Goal: Information Seeking & Learning: Learn about a topic

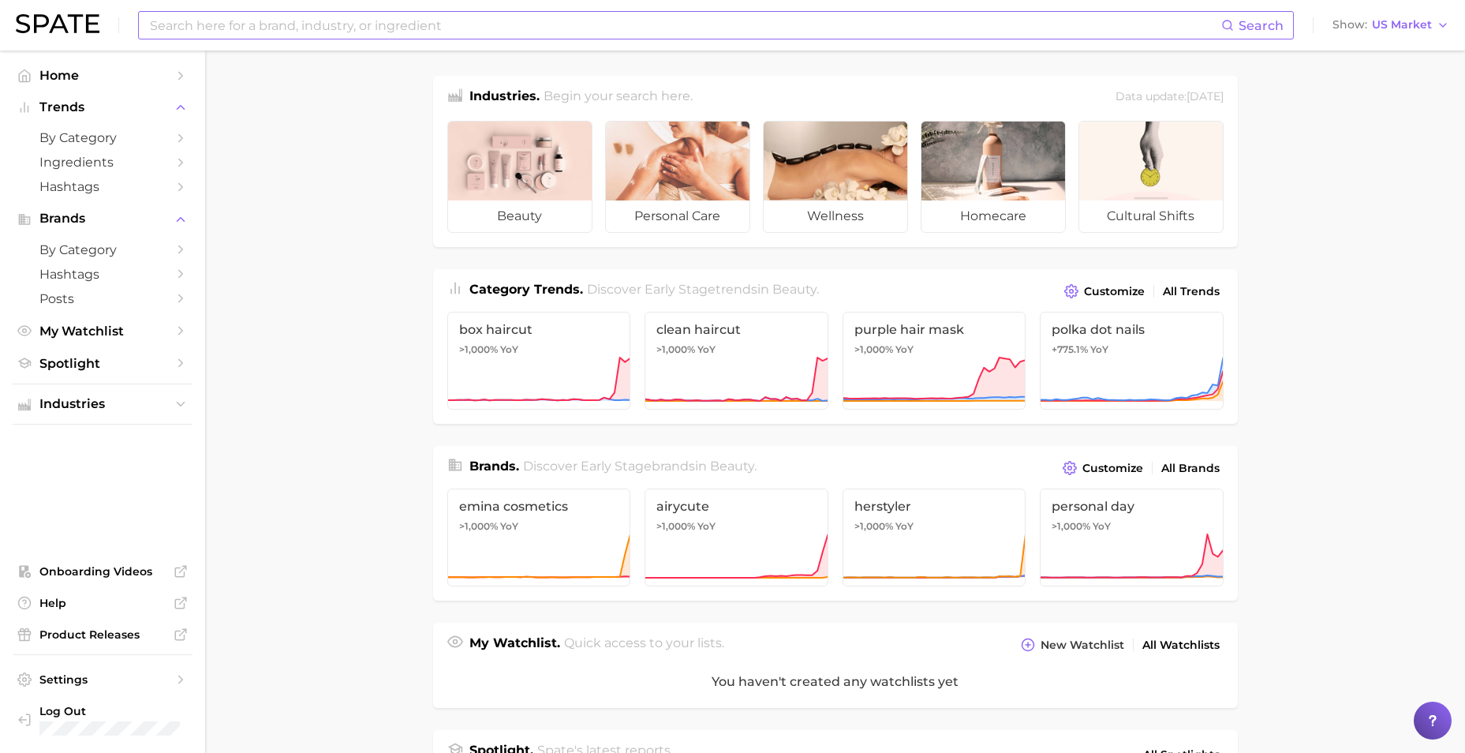
click at [335, 30] on input at bounding box center [684, 25] width 1073 height 27
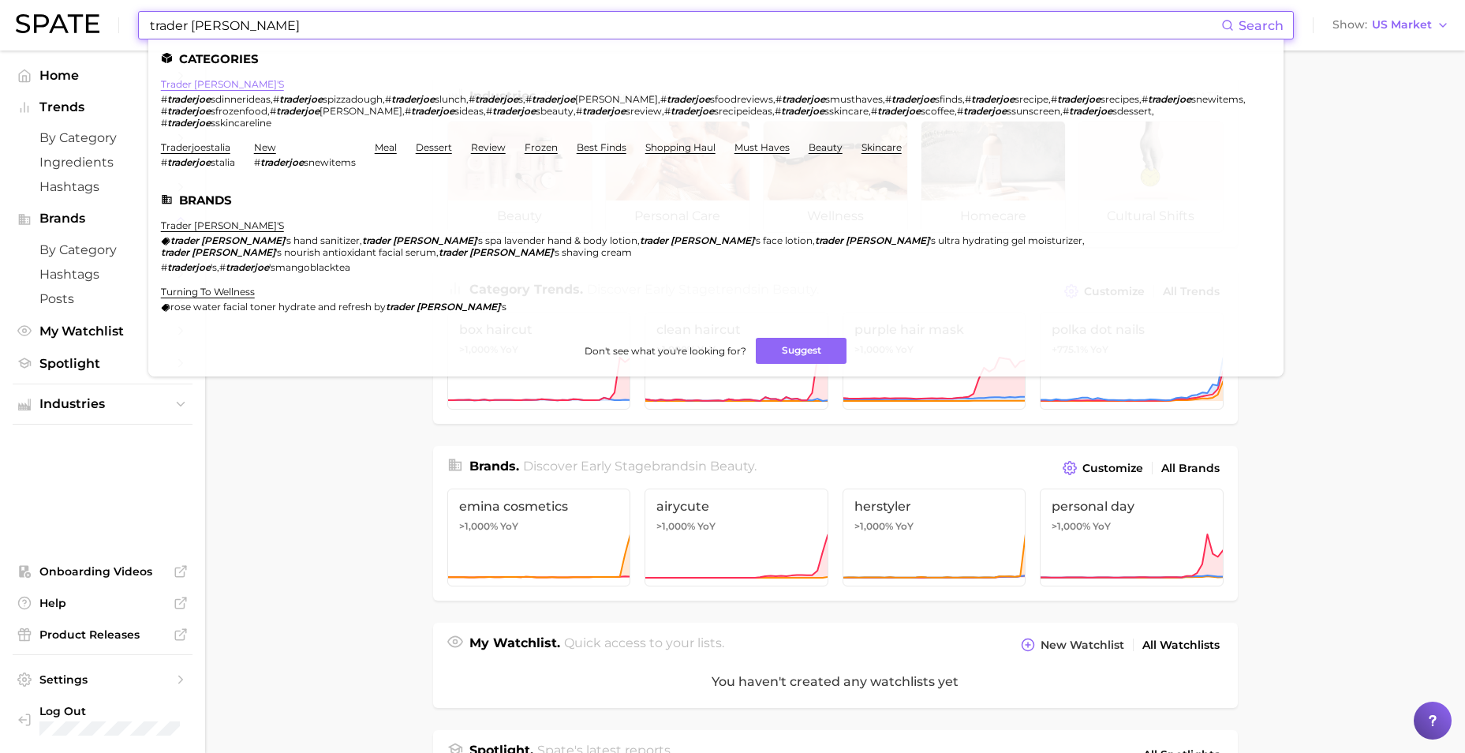
type input "trader [PERSON_NAME]"
click at [189, 84] on link "trader [PERSON_NAME]'s" at bounding box center [222, 84] width 123 height 12
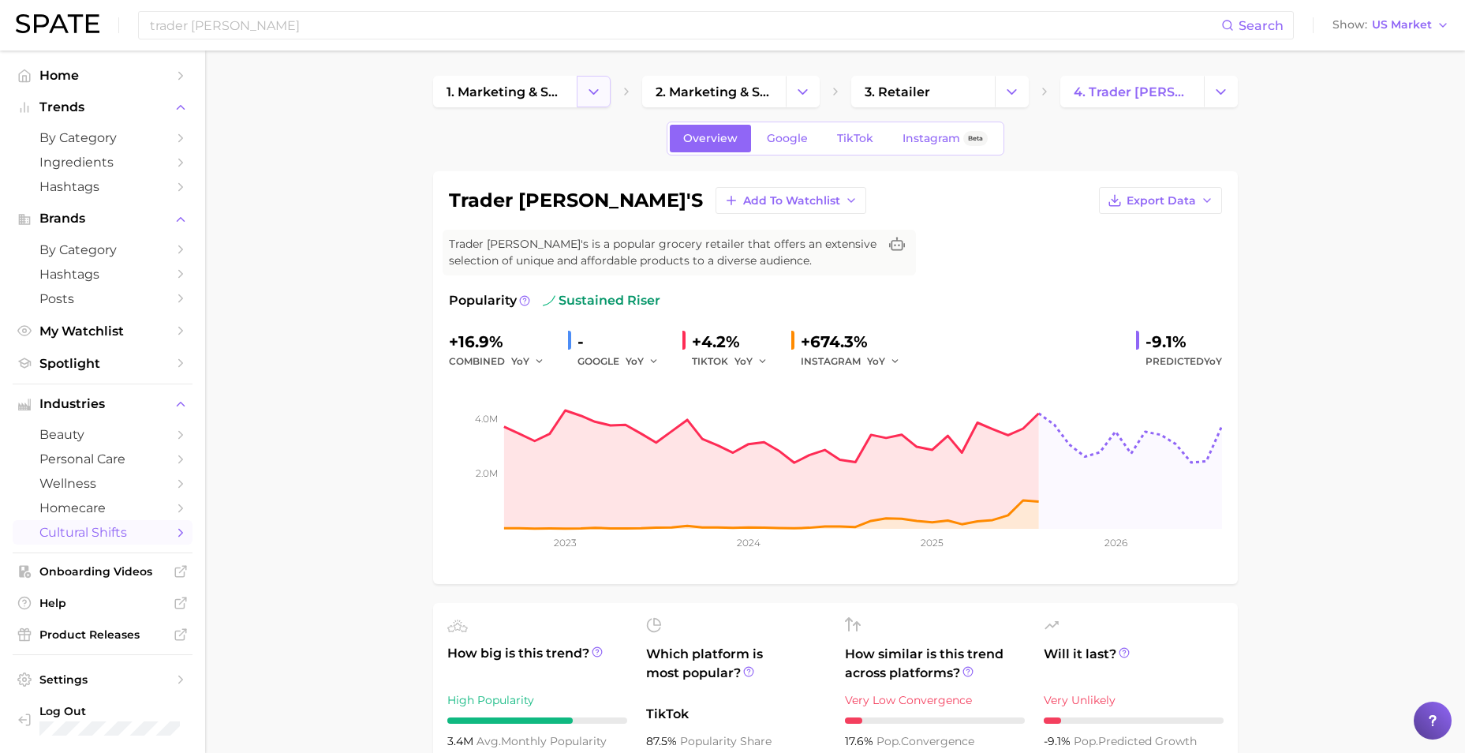
click at [603, 89] on button "Change Category" at bounding box center [594, 92] width 34 height 32
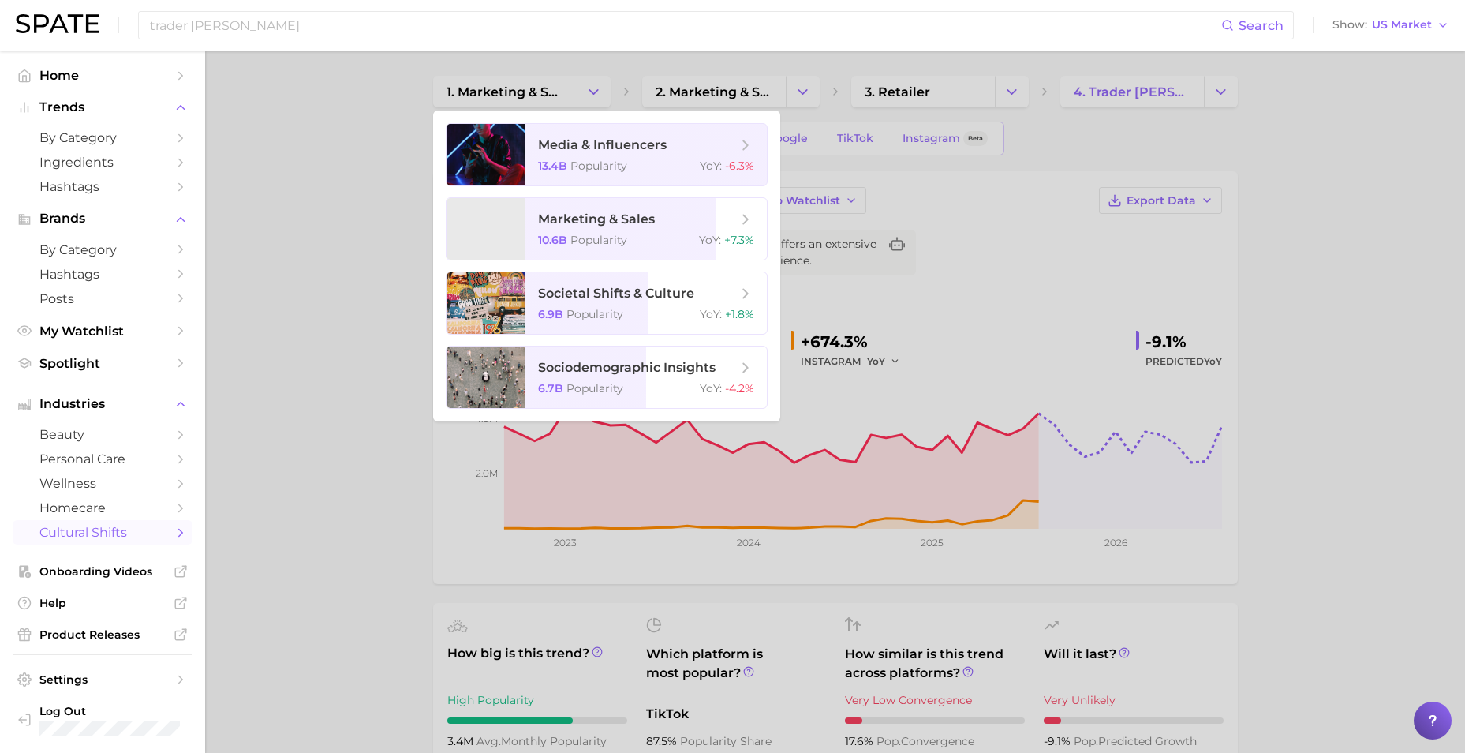
click at [597, 89] on div at bounding box center [732, 376] width 1465 height 753
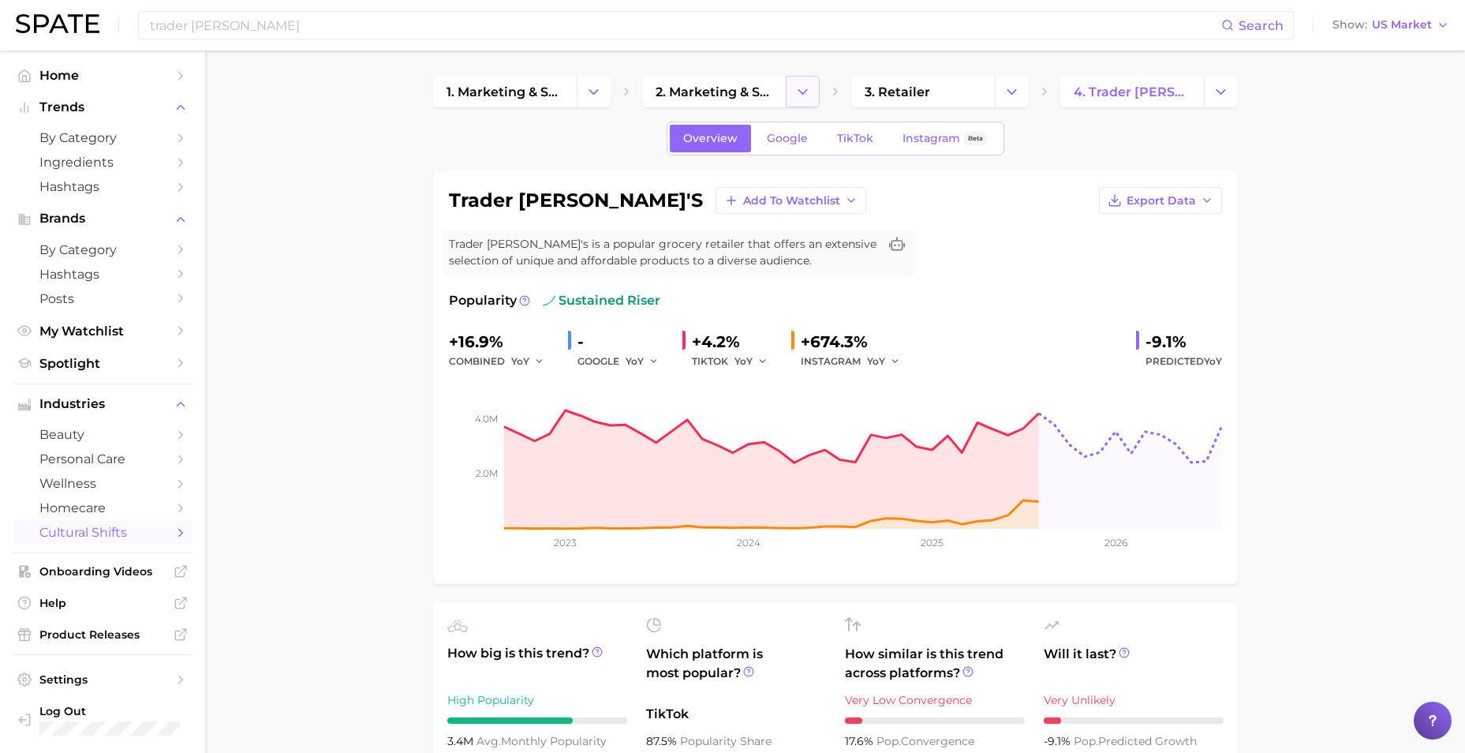
click at [812, 95] on button "Change Category" at bounding box center [803, 92] width 34 height 32
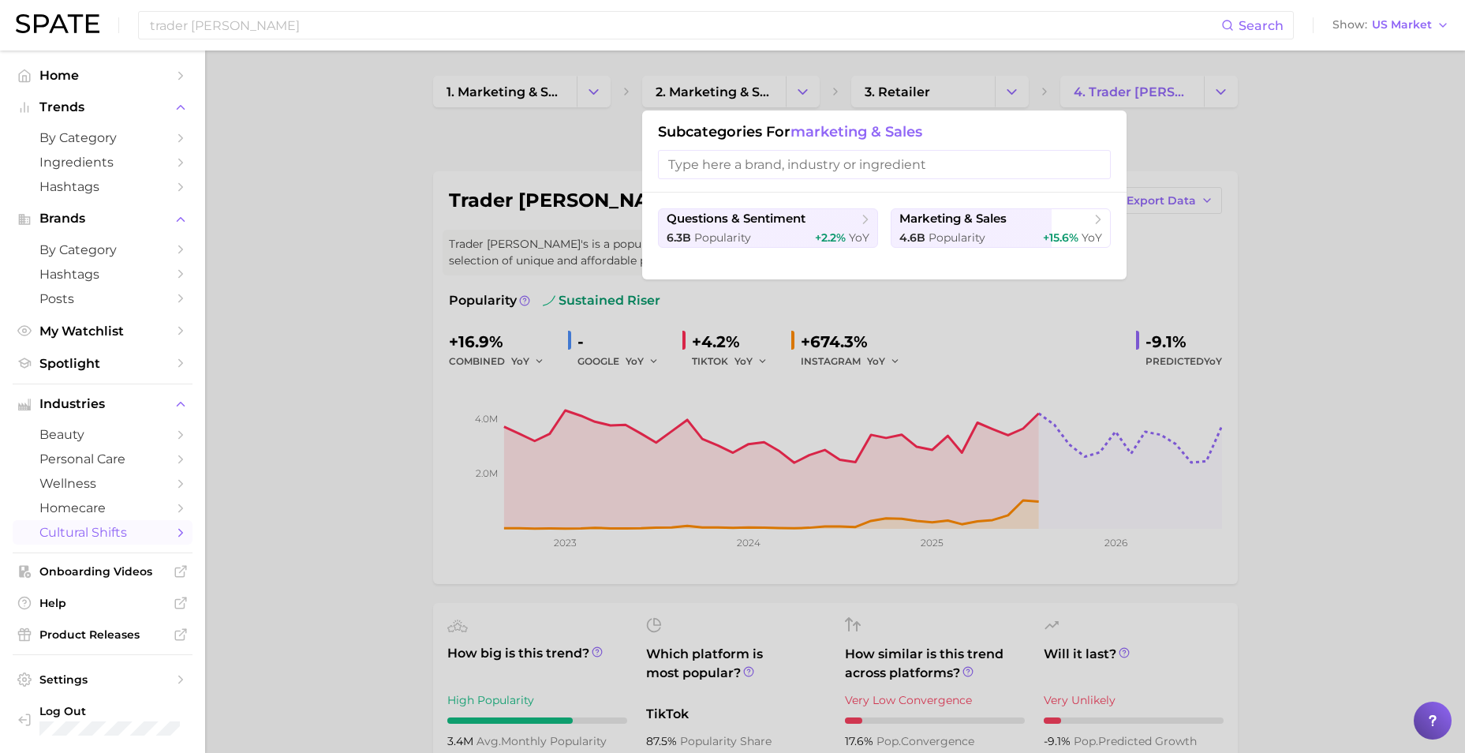
click at [809, 95] on div at bounding box center [732, 376] width 1465 height 753
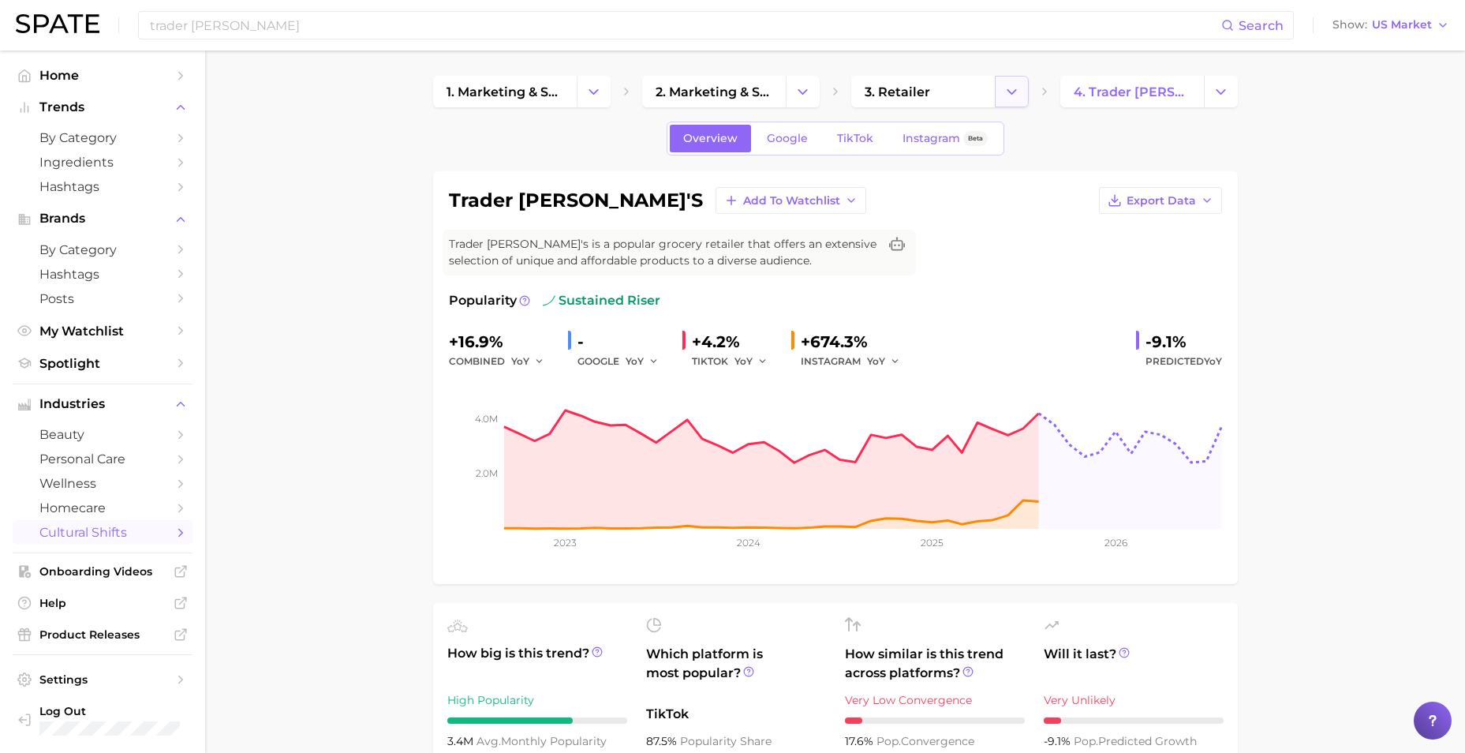
click at [1007, 97] on icon "Change Category" at bounding box center [1011, 92] width 17 height 17
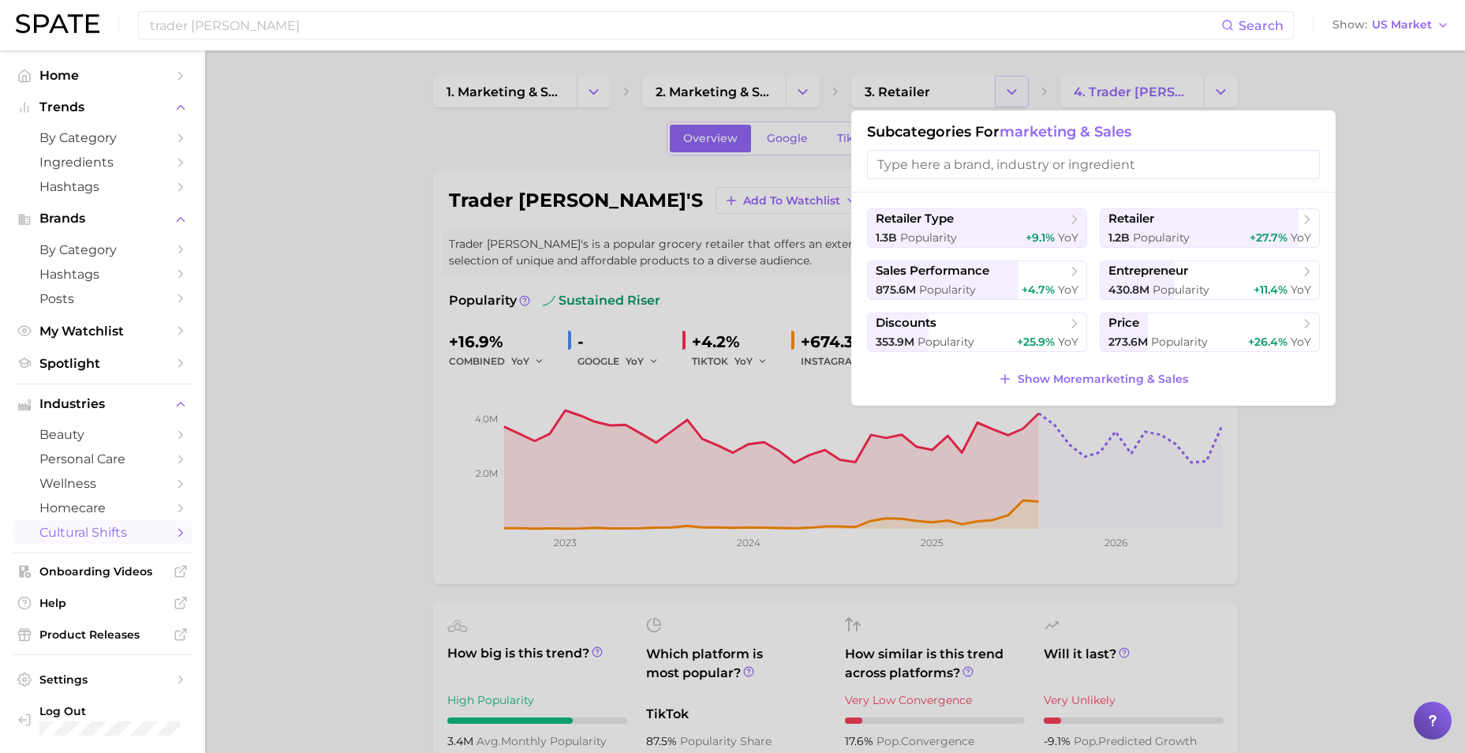
click at [1007, 97] on div at bounding box center [732, 376] width 1465 height 753
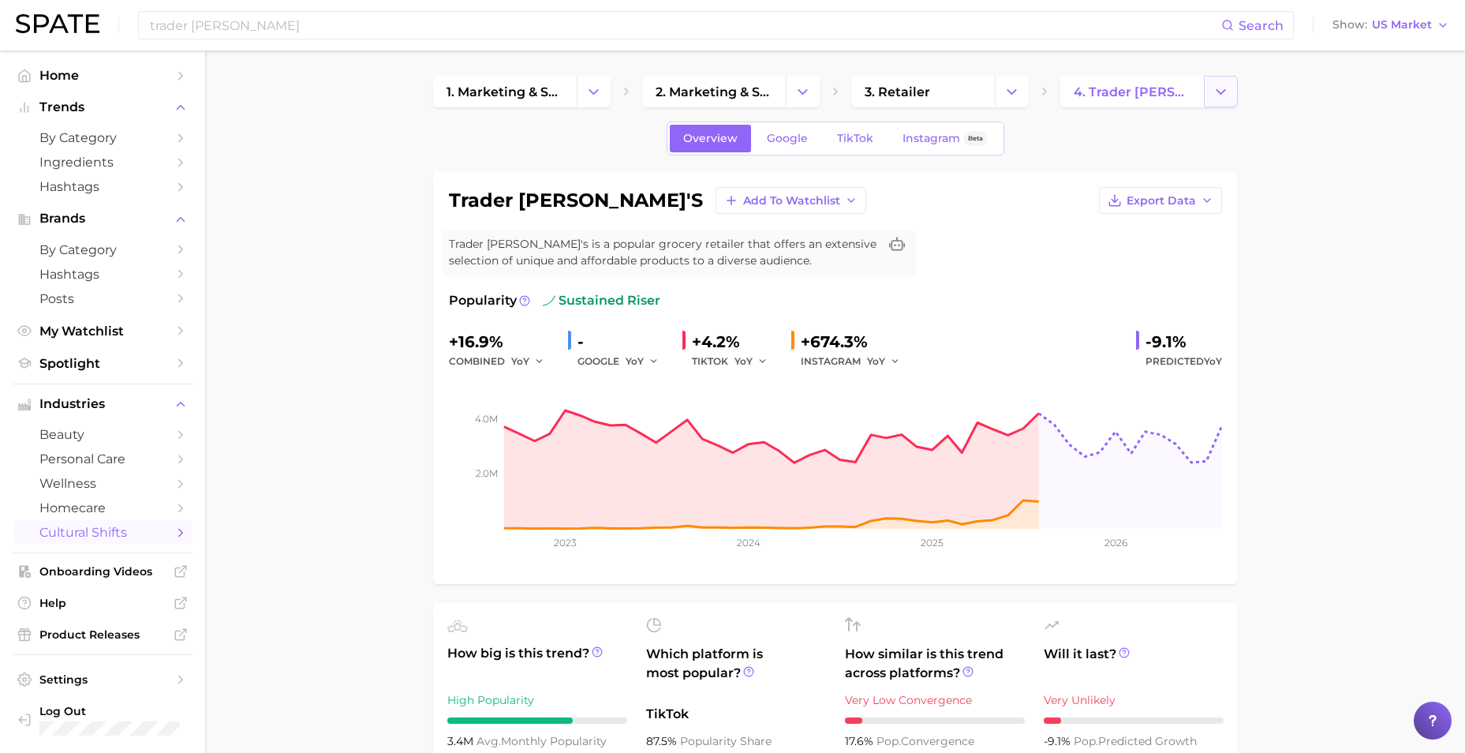
click at [1220, 93] on polyline "Change Category" at bounding box center [1220, 91] width 9 height 4
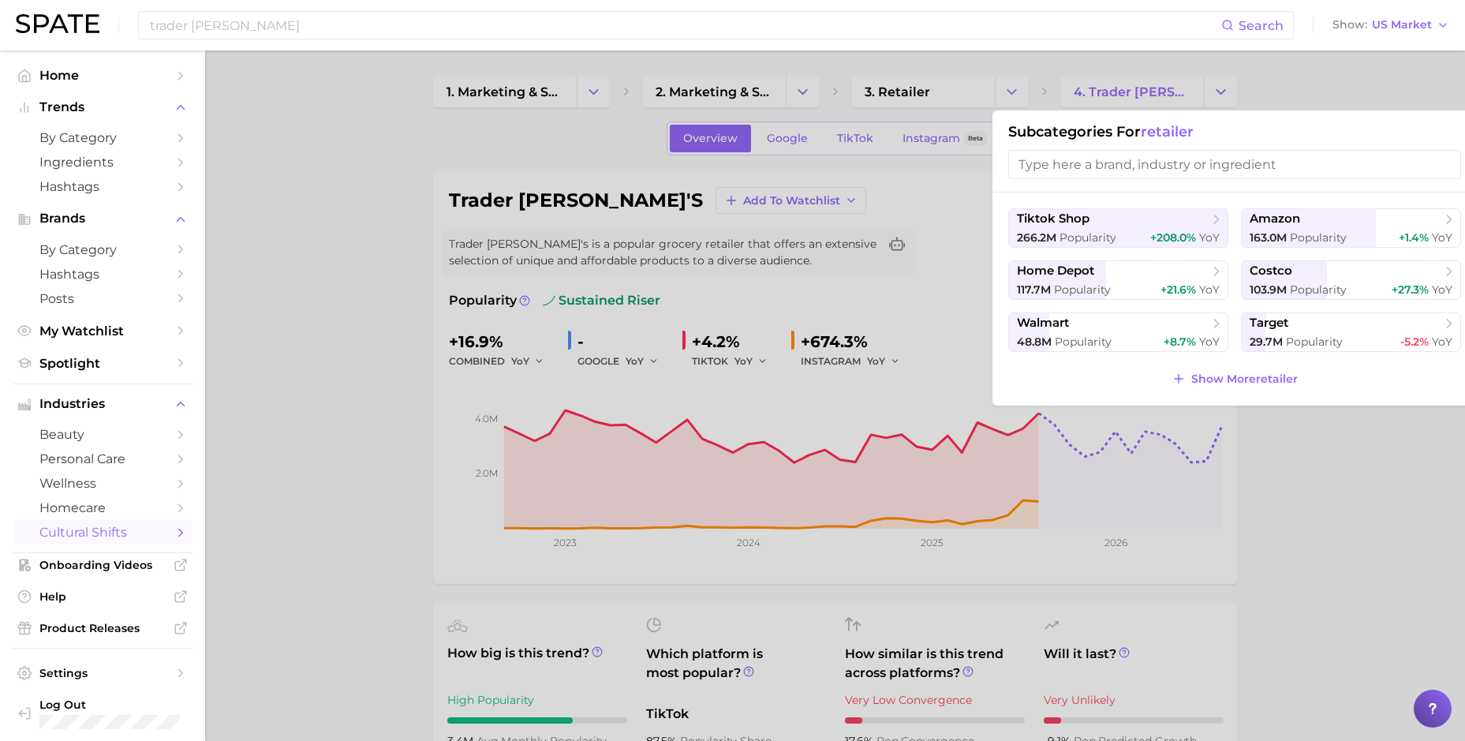
click at [1219, 93] on div at bounding box center [732, 370] width 1465 height 741
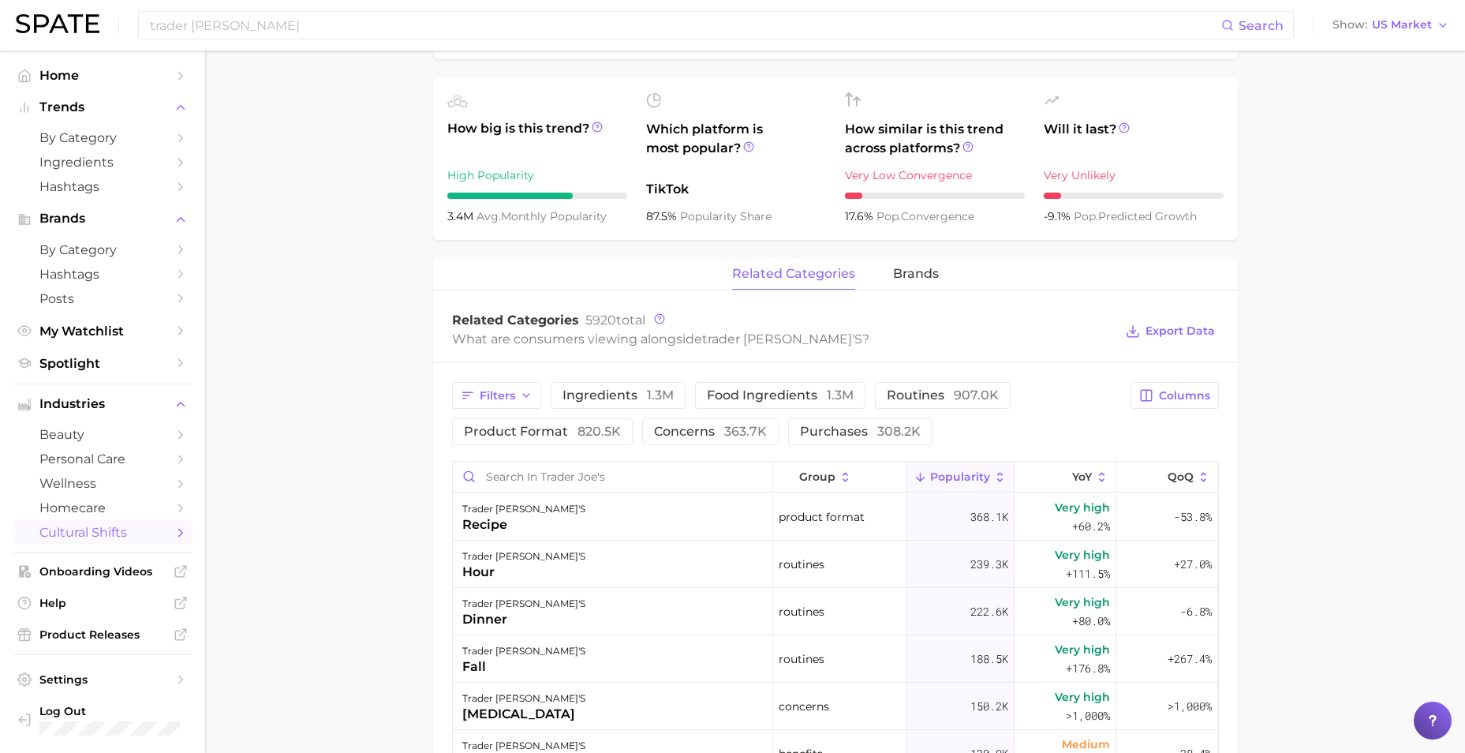
scroll to position [552, 0]
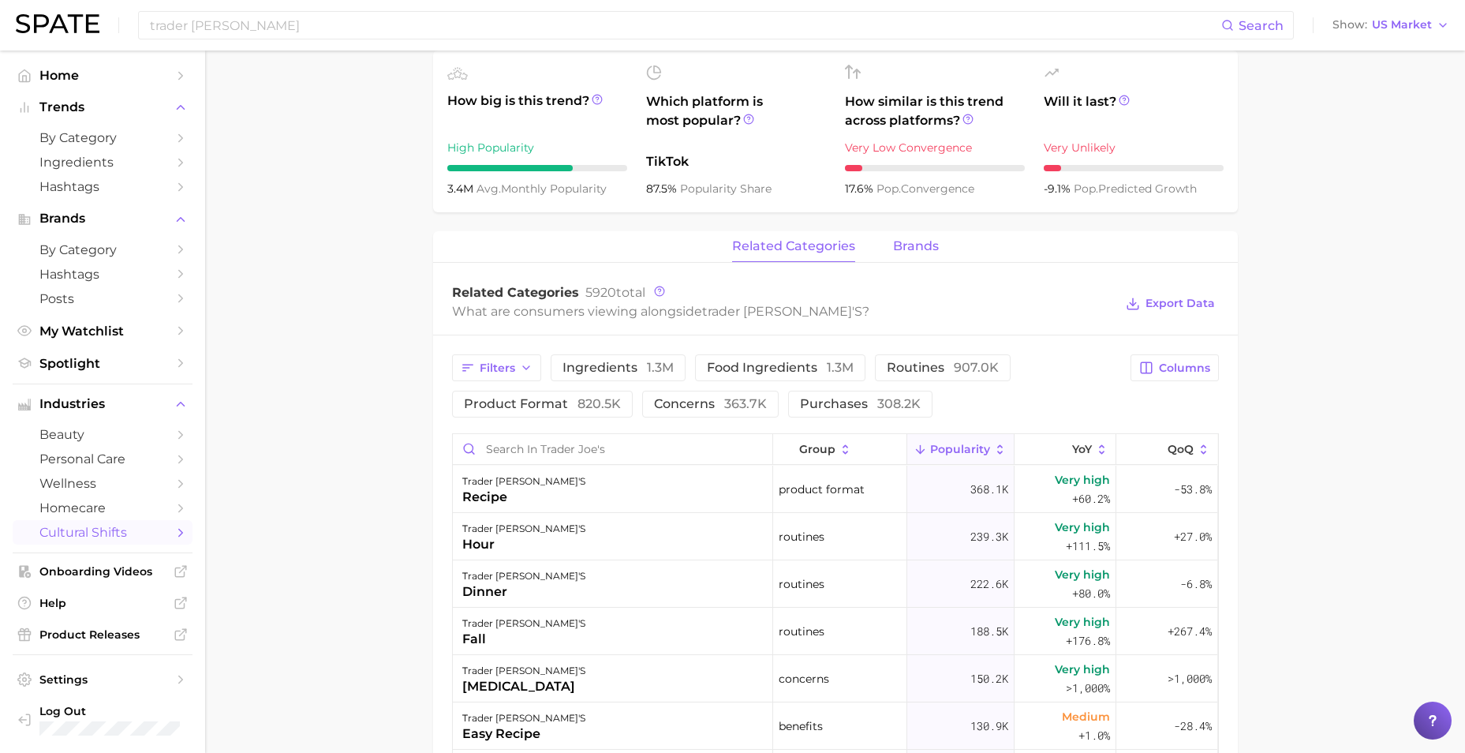
click at [905, 237] on button "brands" at bounding box center [916, 246] width 46 height 31
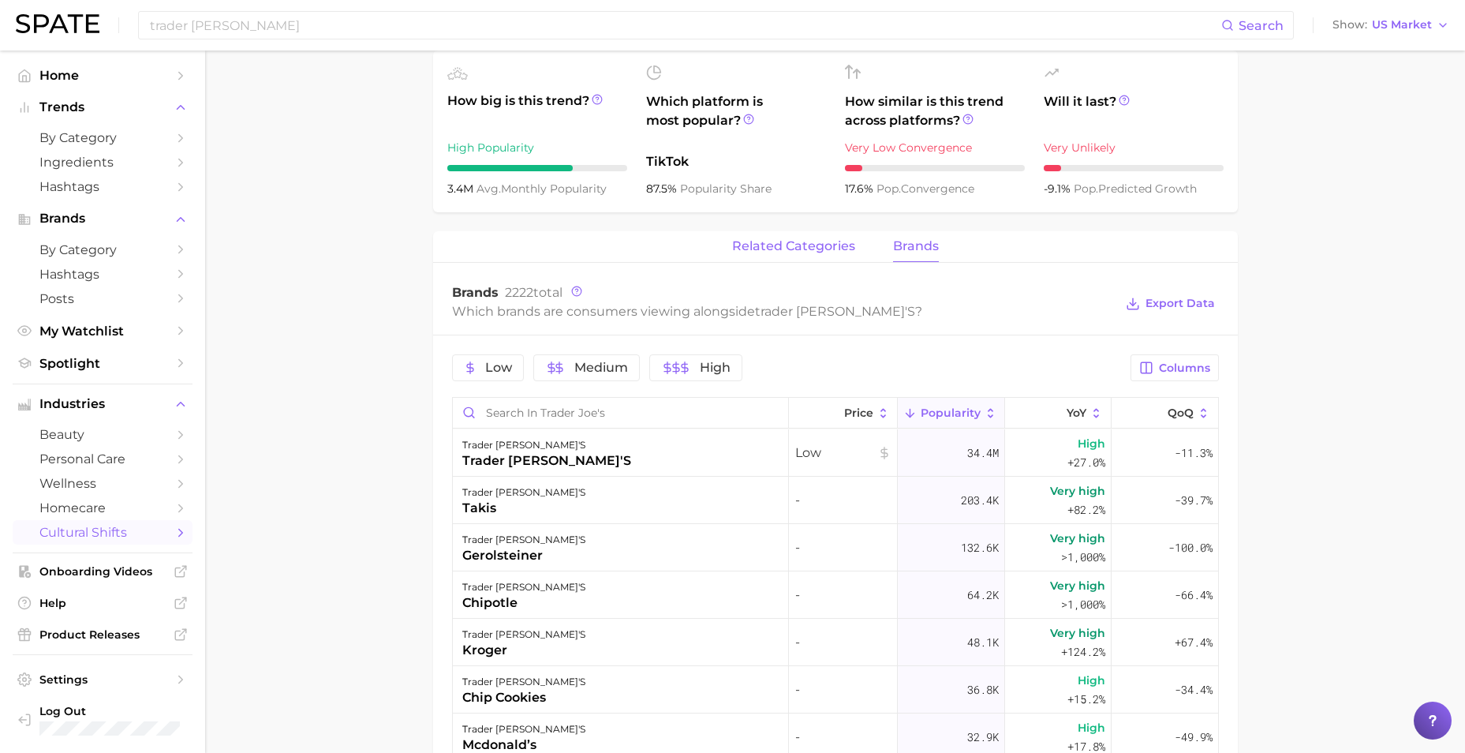
click at [778, 254] on button "related categories" at bounding box center [793, 246] width 123 height 31
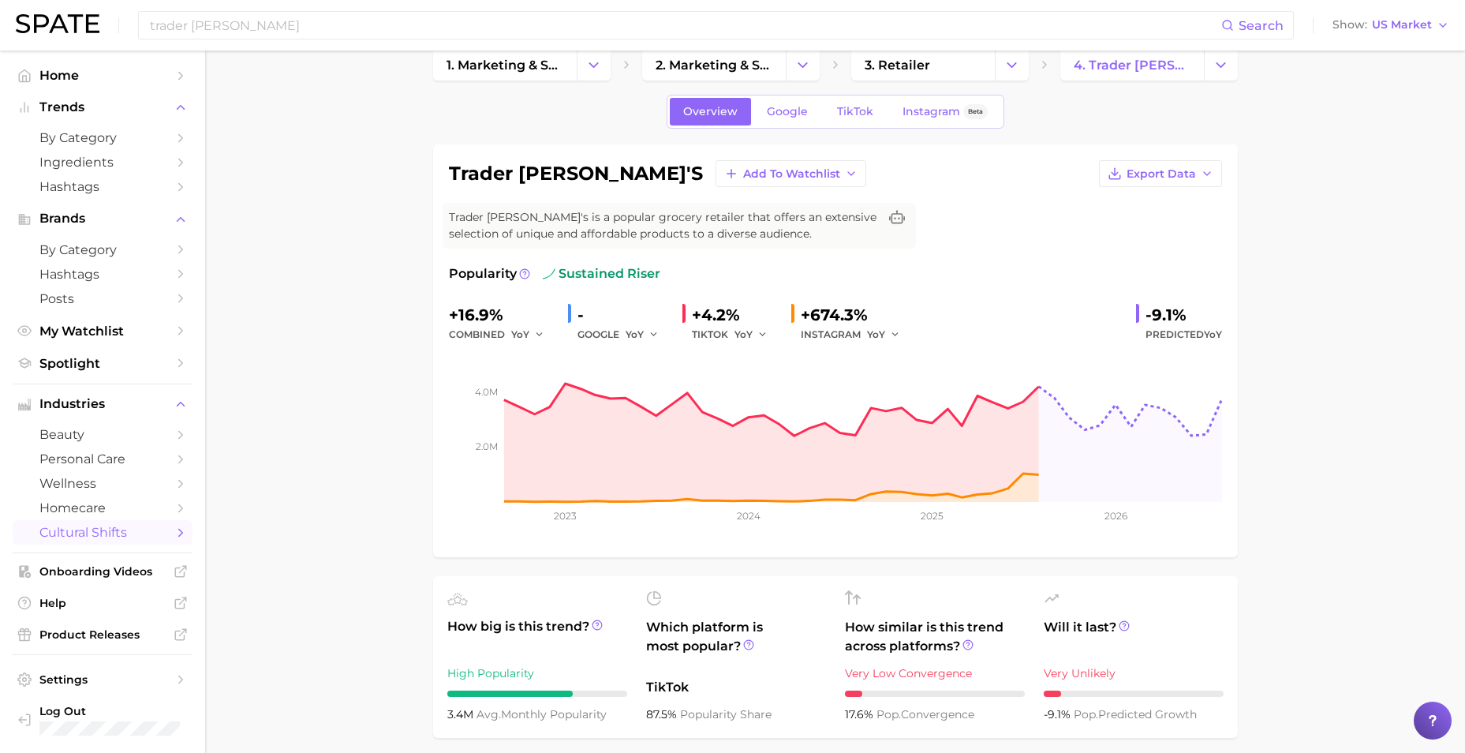
scroll to position [0, 0]
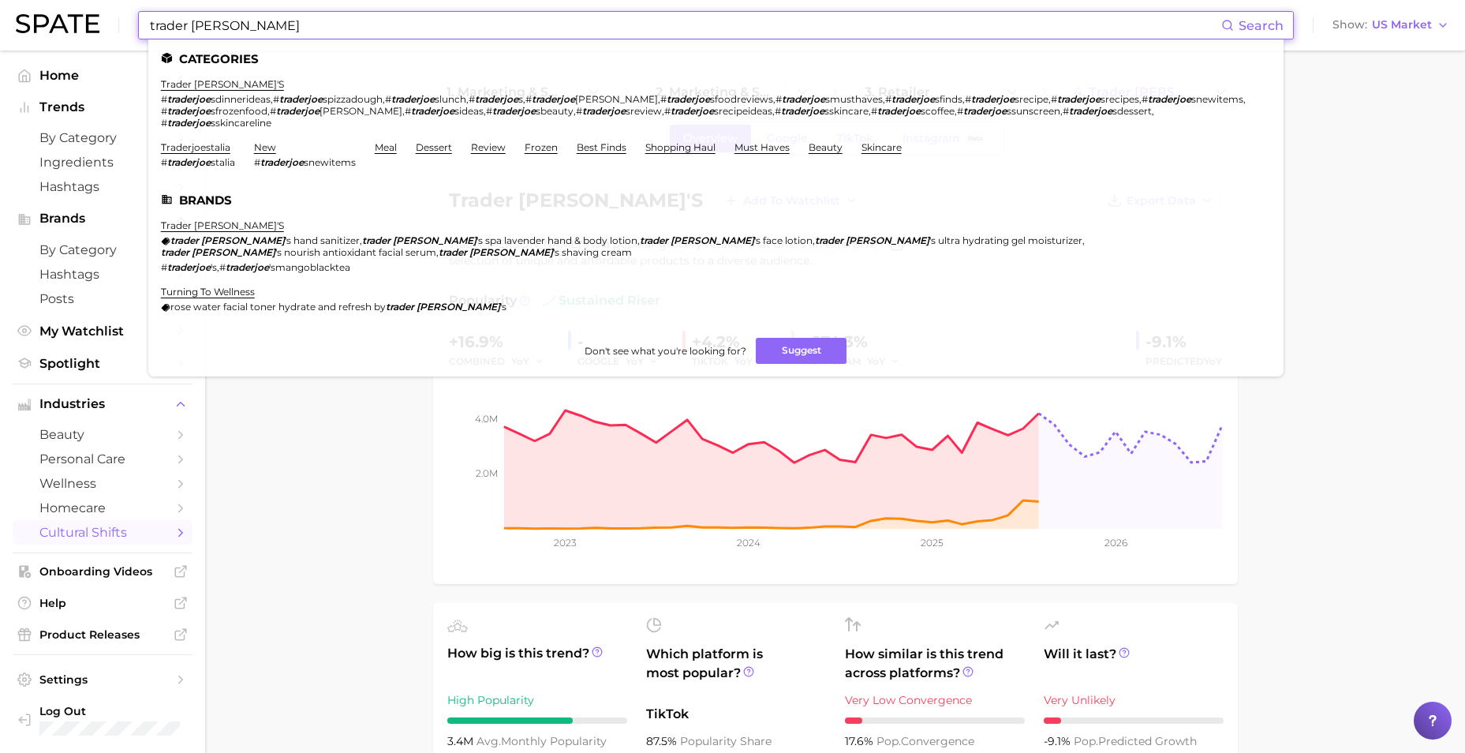
click at [256, 22] on input "trader [PERSON_NAME]" at bounding box center [684, 25] width 1073 height 27
click at [869, 148] on link "skincare" at bounding box center [881, 147] width 40 height 12
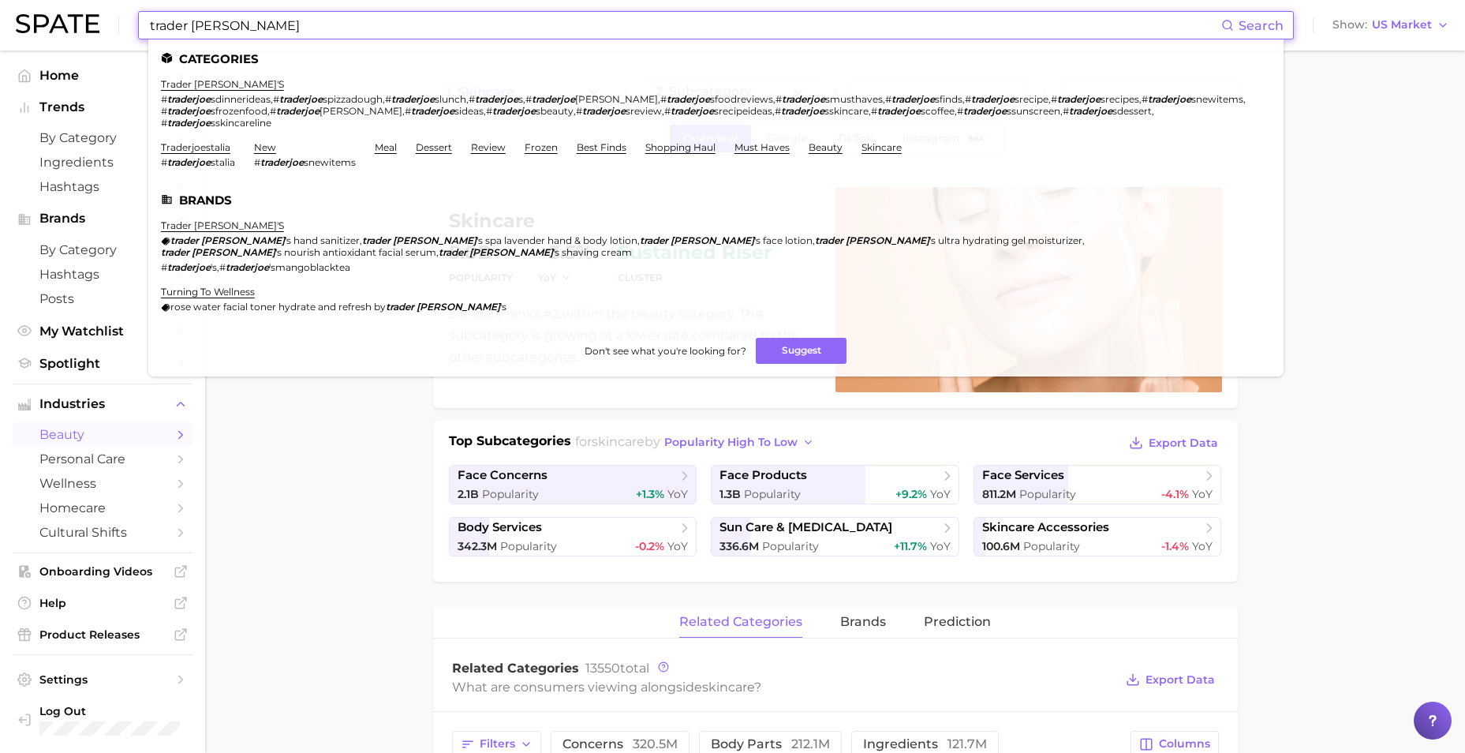
click at [255, 26] on input "trader [PERSON_NAME]" at bounding box center [684, 25] width 1073 height 27
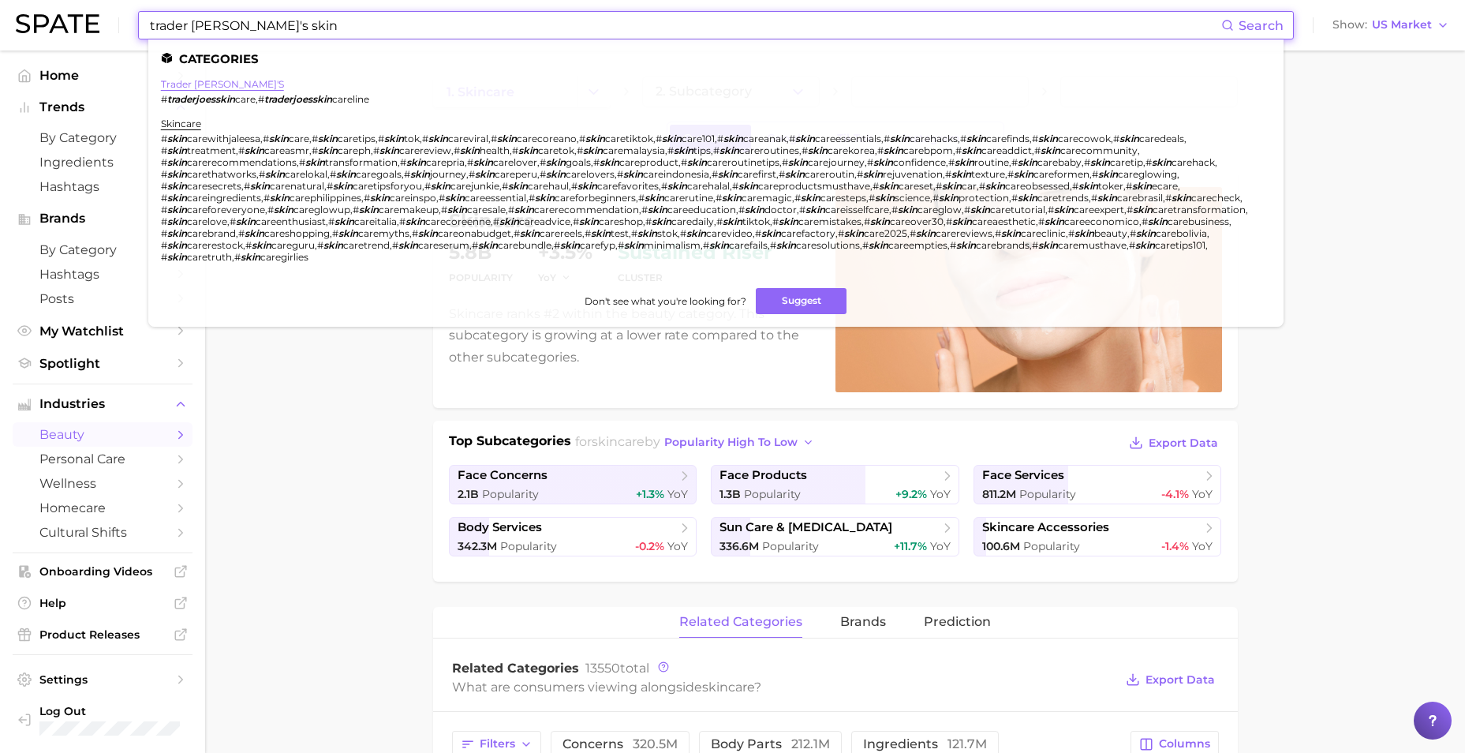
type input "trader [PERSON_NAME]'s skin"
click at [189, 80] on link "trader [PERSON_NAME]'s" at bounding box center [222, 84] width 123 height 12
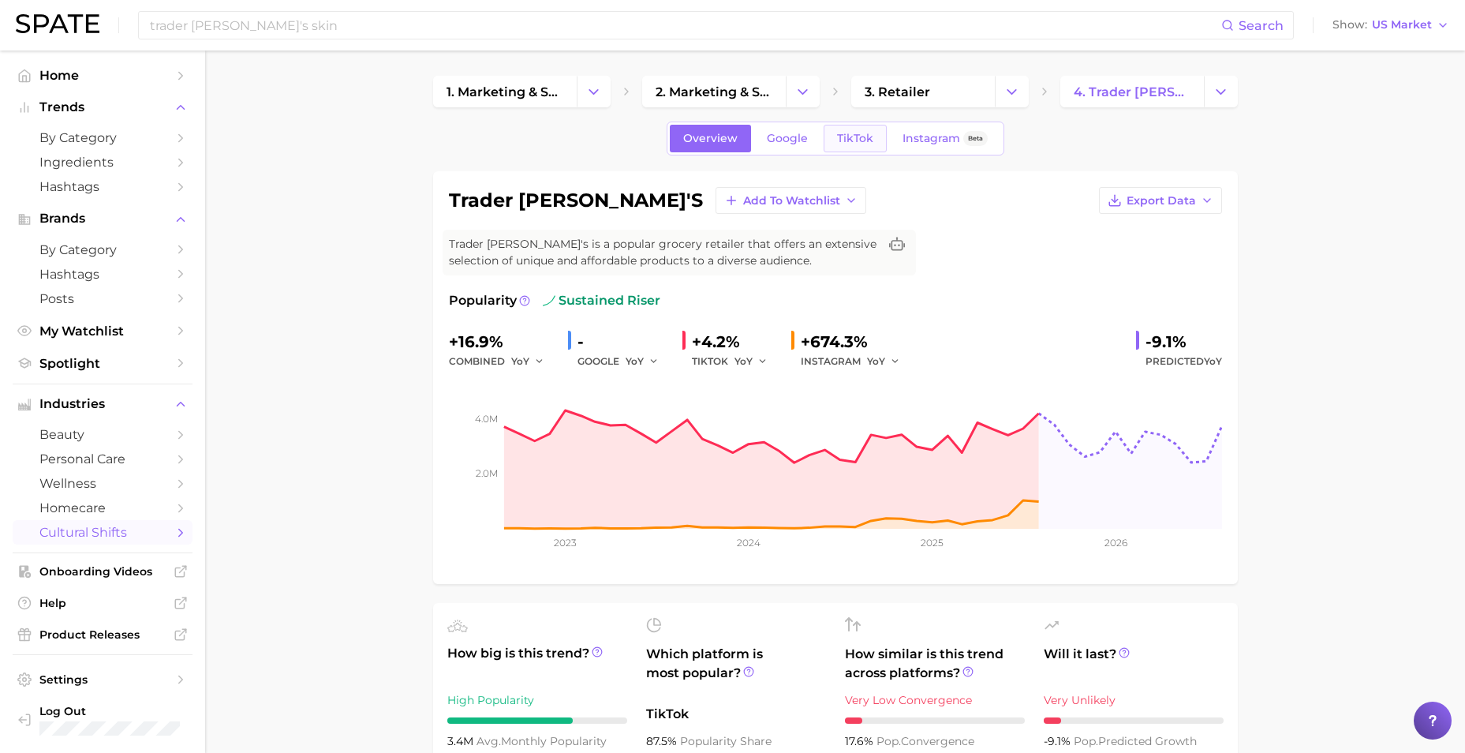
click at [844, 144] on span "TikTok" at bounding box center [855, 138] width 36 height 13
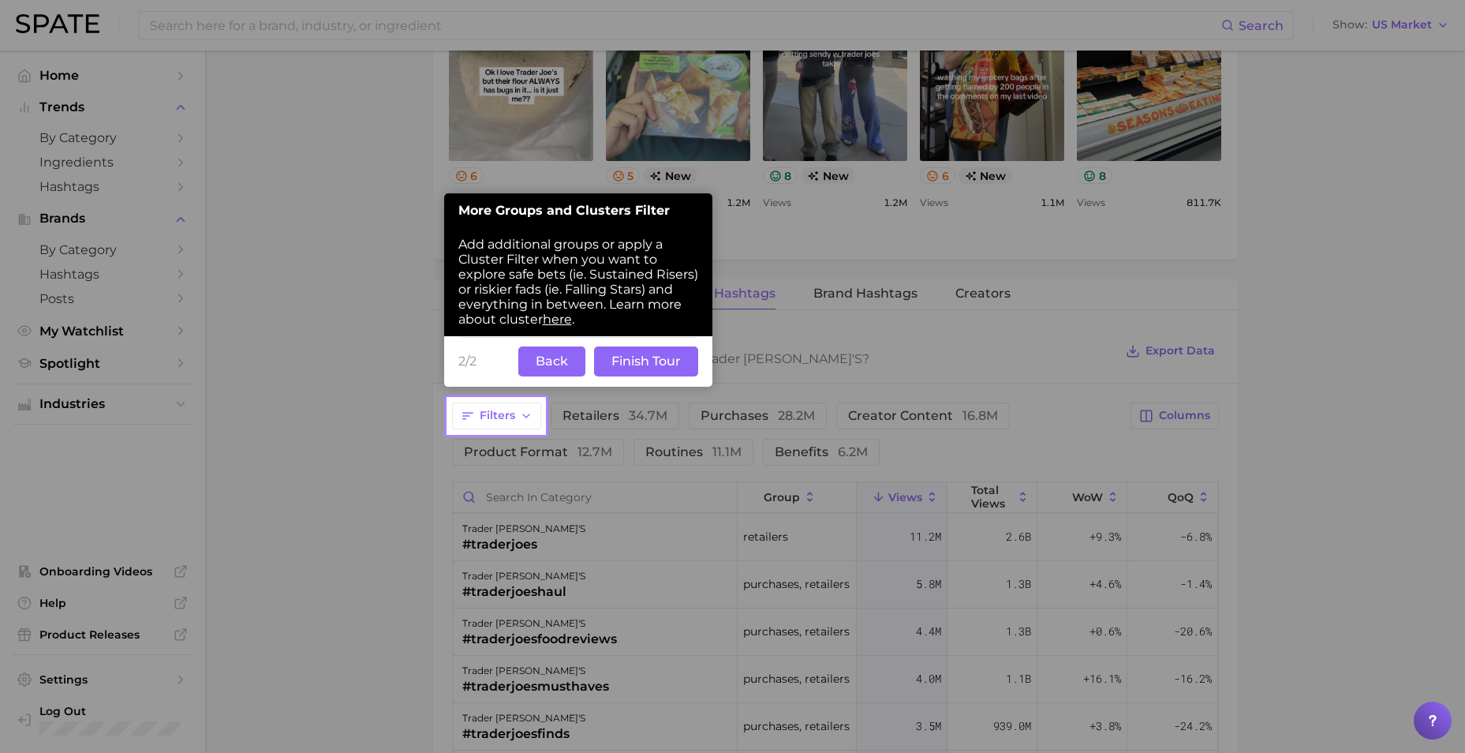
scroll to position [1014, 0]
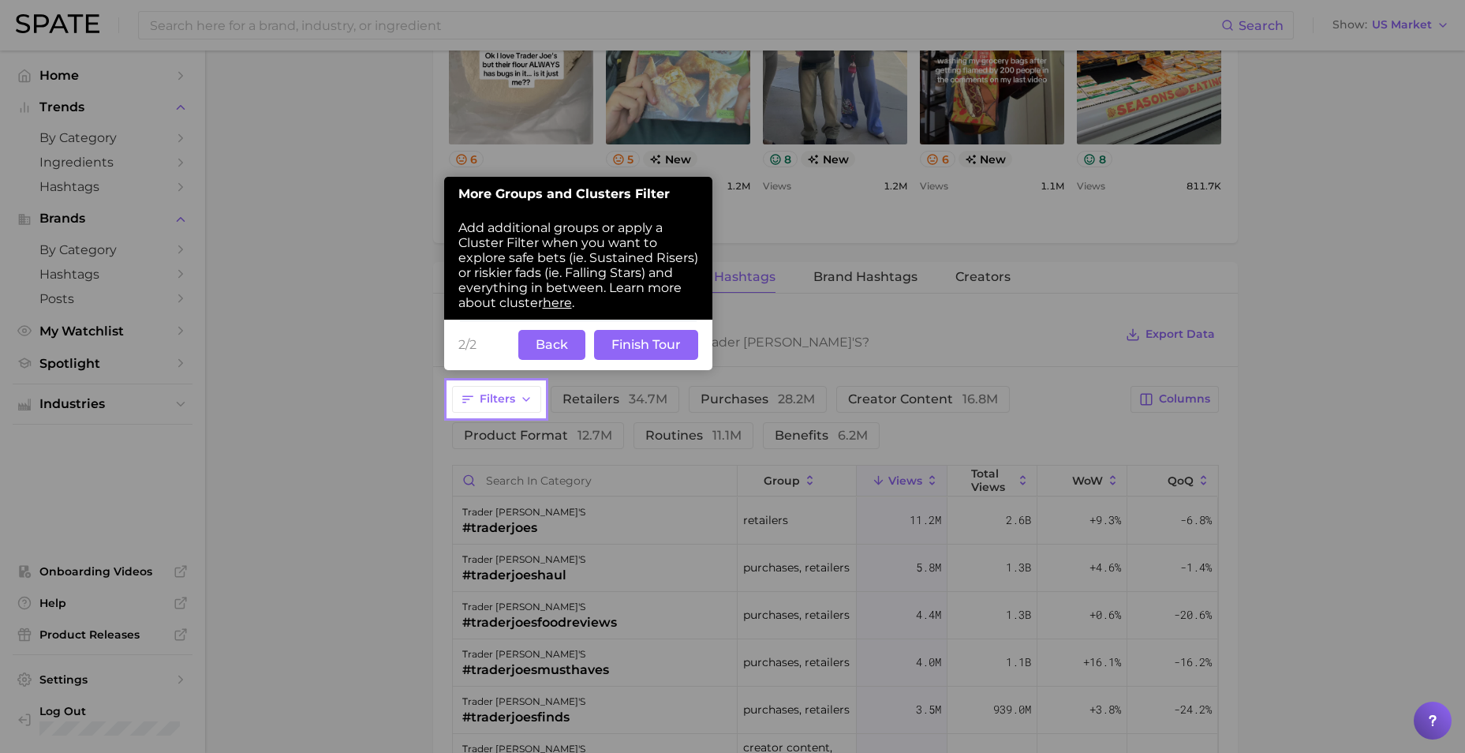
click at [554, 349] on button "Back" at bounding box center [551, 345] width 67 height 30
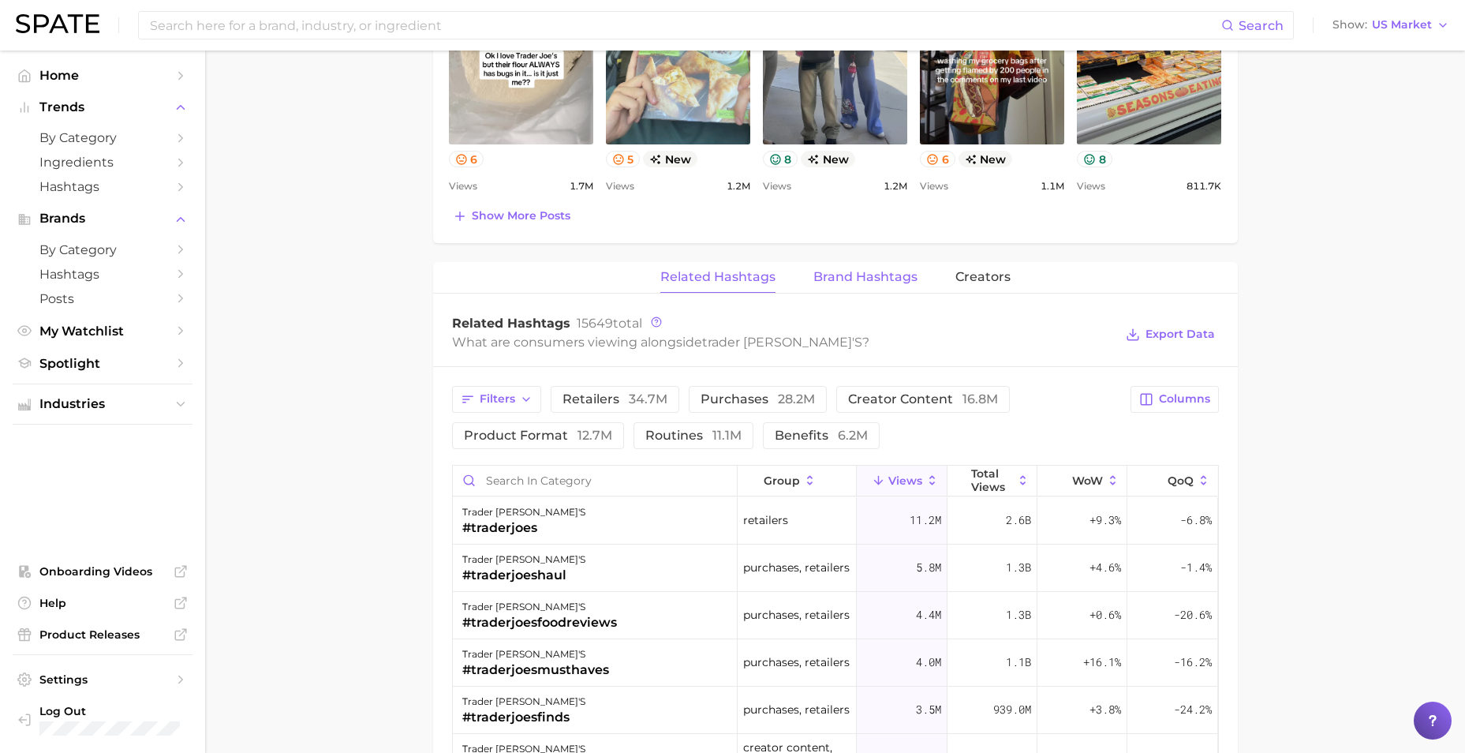
click at [864, 277] on span "Brand Hashtags" at bounding box center [865, 277] width 104 height 14
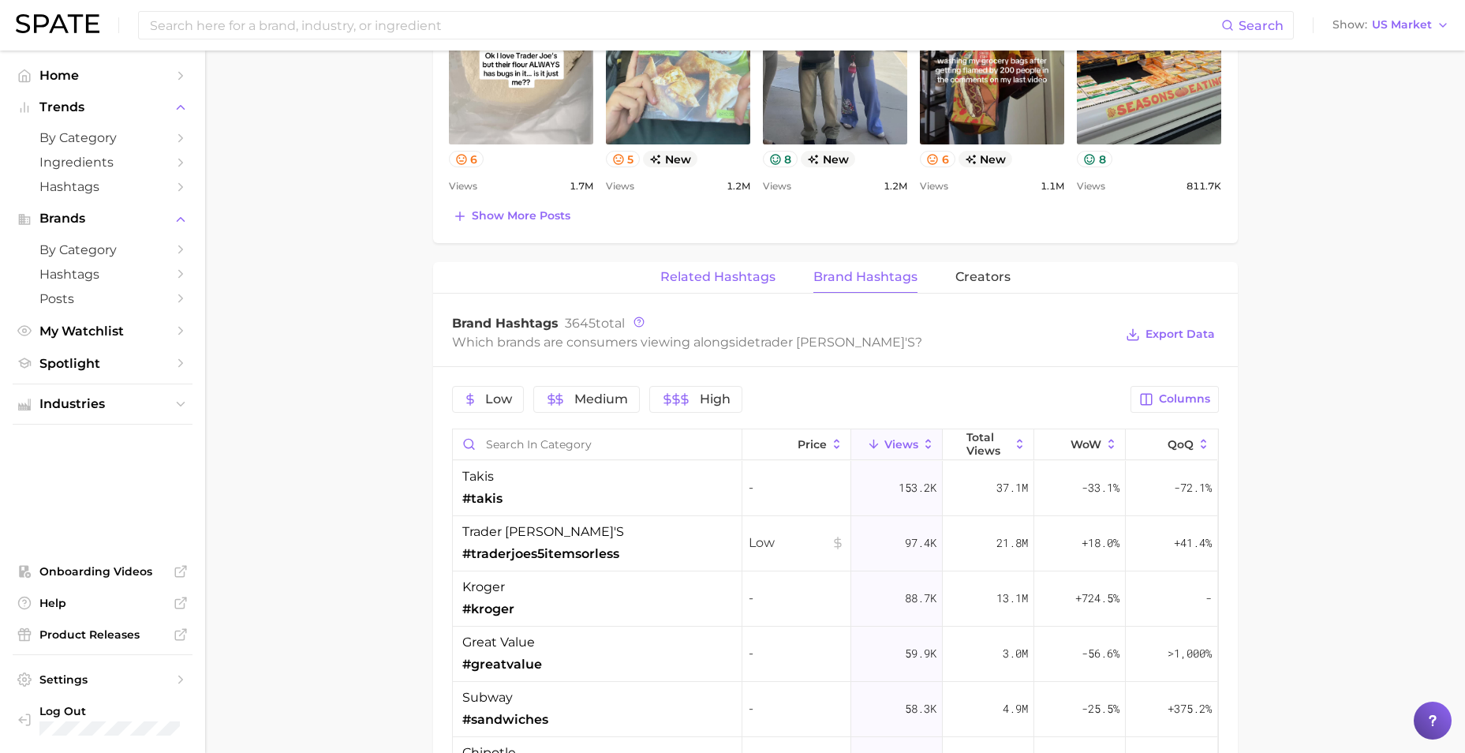
click at [716, 275] on span "Related Hashtags" at bounding box center [717, 277] width 115 height 14
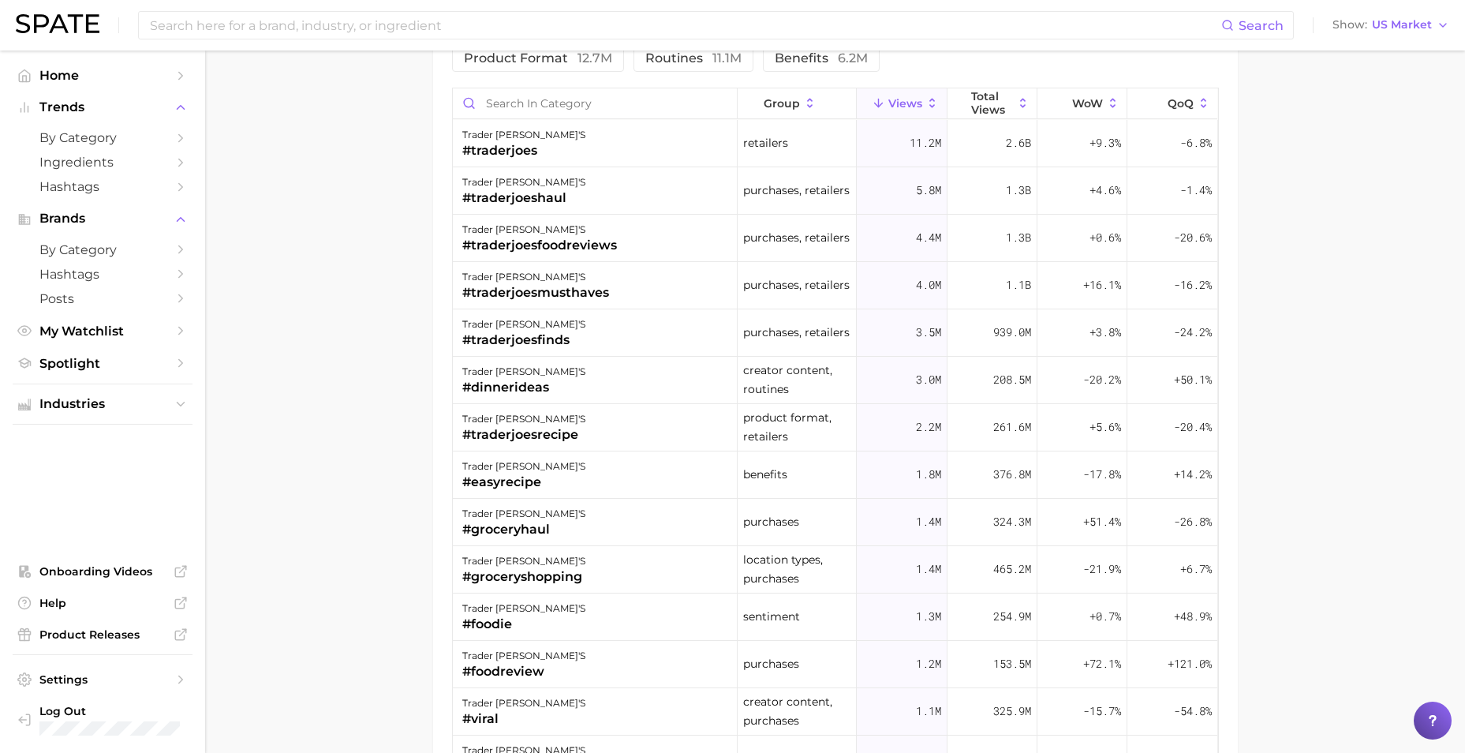
scroll to position [1408, 0]
